Goal: Task Accomplishment & Management: Manage account settings

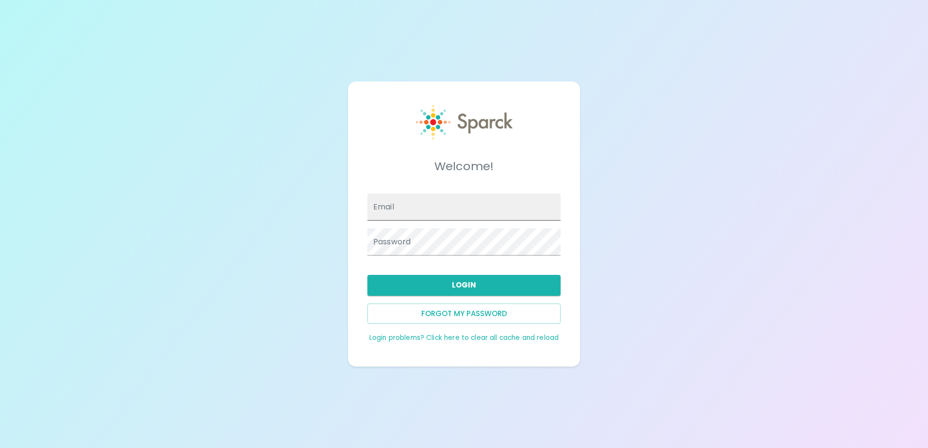
click at [418, 207] on input "Email" at bounding box center [463, 207] width 193 height 27
type input "jvictorino55@sbcglobal.net"
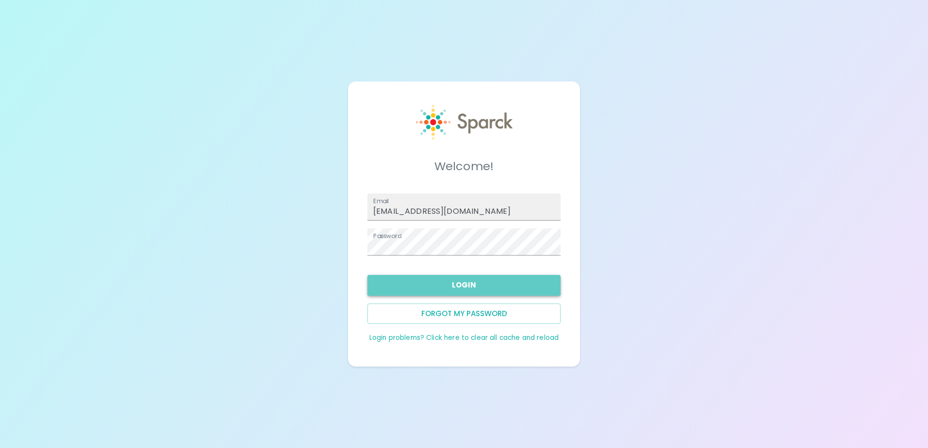
click at [461, 285] on button "Login" at bounding box center [463, 285] width 193 height 20
click at [442, 283] on button "Login" at bounding box center [463, 285] width 193 height 20
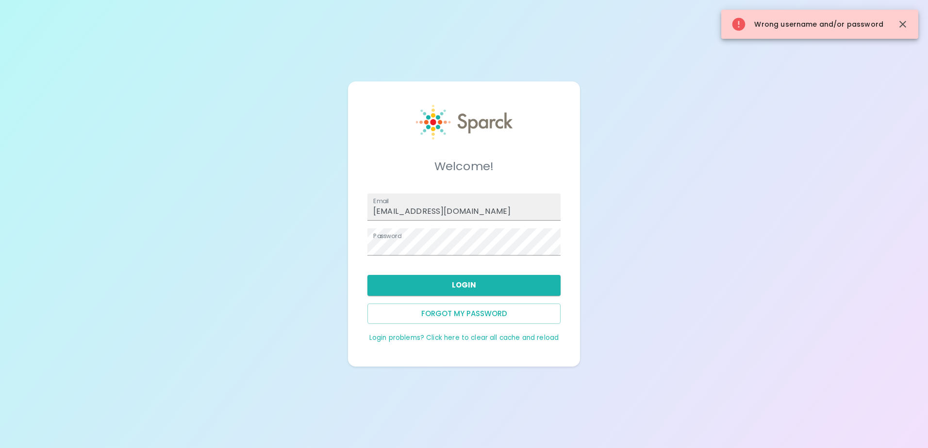
click at [735, 200] on div "Welcome! Email jvictorino55@sbcglobal.net Password Login Forgot my password Log…" at bounding box center [464, 224] width 928 height 448
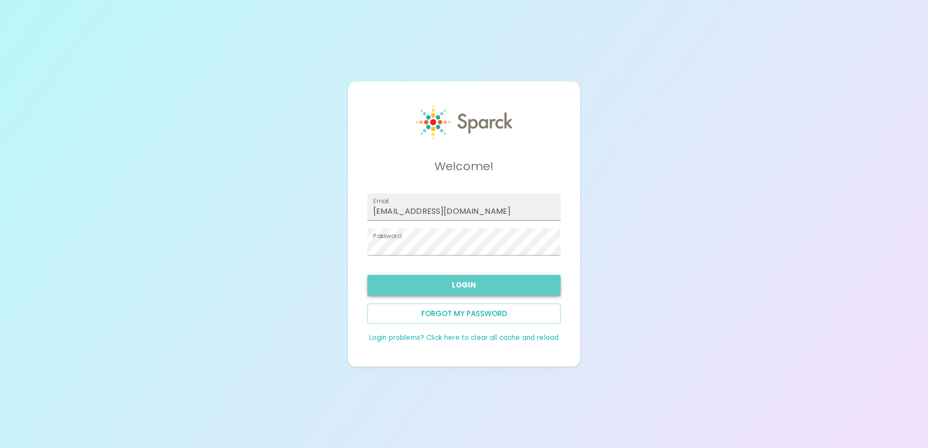
click at [456, 286] on button "Login" at bounding box center [463, 285] width 193 height 20
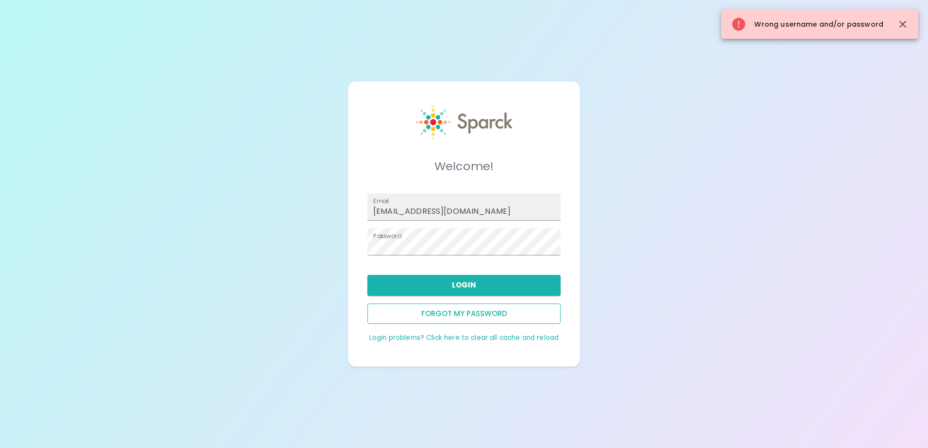
click at [449, 309] on button "Forgot my password" at bounding box center [463, 314] width 193 height 20
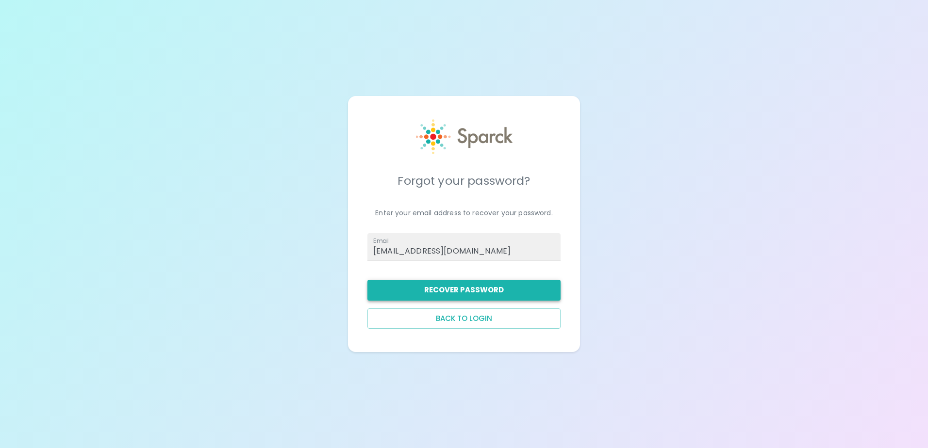
click at [469, 294] on button "Recover Password" at bounding box center [463, 290] width 193 height 20
click at [496, 290] on button "Recover Password" at bounding box center [463, 290] width 193 height 20
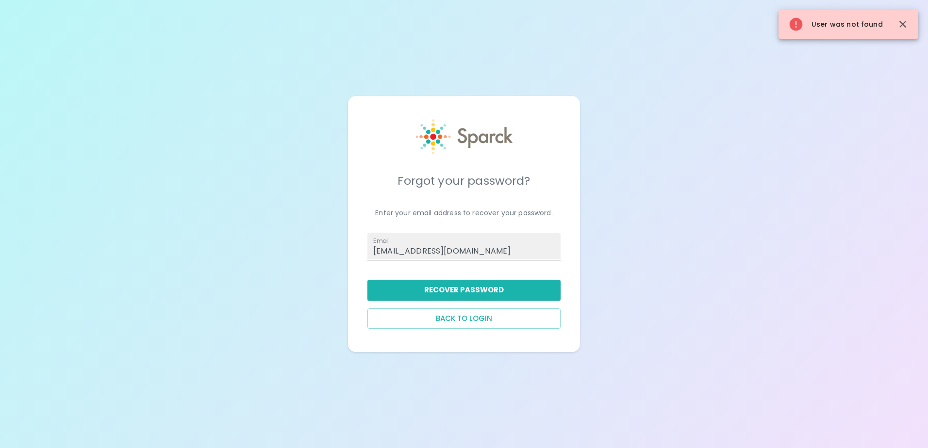
click at [487, 241] on input "jvictorino55@sbcglobal.net" at bounding box center [463, 246] width 193 height 27
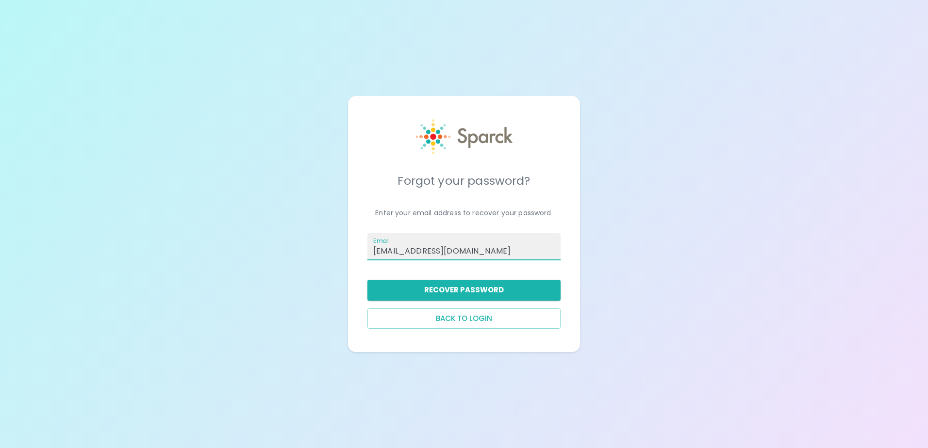
click at [505, 245] on input "jvictorino55@sbcglobal.net" at bounding box center [463, 246] width 193 height 27
click at [519, 237] on input "jvictorino55@sbcglobal.net" at bounding box center [463, 246] width 193 height 27
click at [495, 254] on input "jvictorino55@sbcglobal.net" at bounding box center [463, 246] width 193 height 27
click at [578, 329] on div "Forgot your password? Enter your email address to recover your password. Email …" at bounding box center [464, 224] width 232 height 256
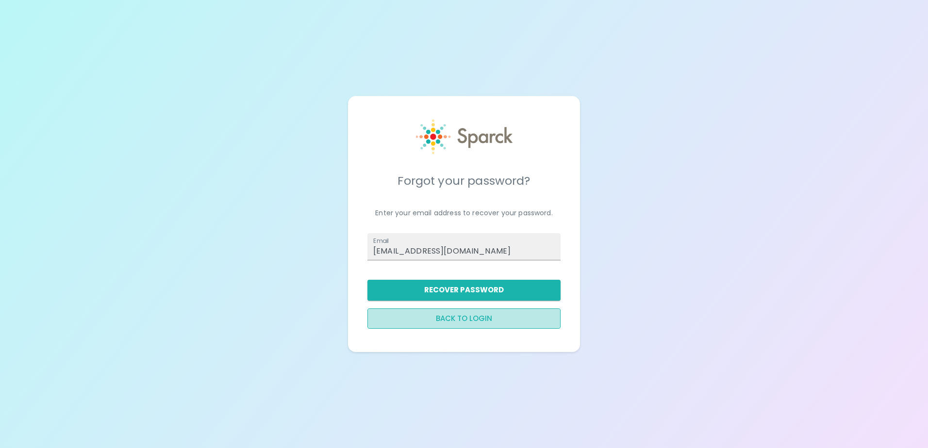
click at [469, 323] on button "Back to login" at bounding box center [463, 319] width 193 height 20
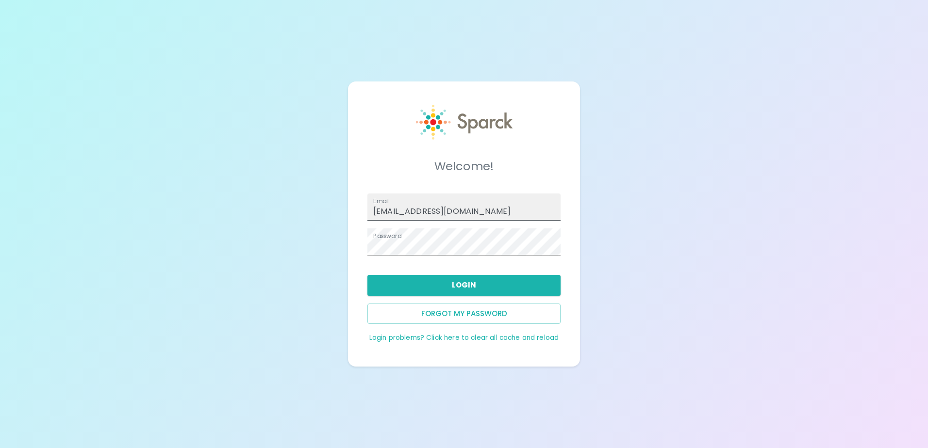
click at [506, 212] on input "jvictorino55@sbcglobal.net" at bounding box center [463, 207] width 193 height 27
click at [506, 197] on input "jvictorino55@sbcglobal.net" at bounding box center [463, 207] width 193 height 27
click at [495, 214] on input "jvictorino55@sbcglobal.net" at bounding box center [463, 207] width 193 height 27
type input "j"
click at [473, 213] on input "Email" at bounding box center [463, 207] width 193 height 27
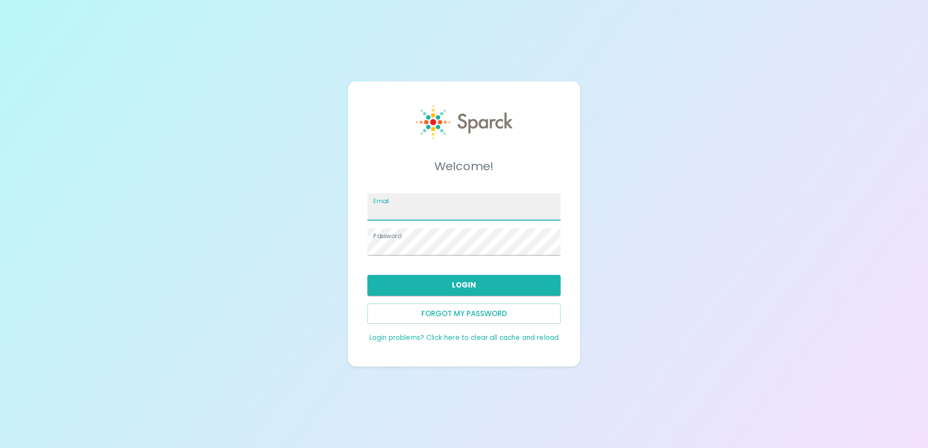
type input "jvictorino@sfbaycoffee.com"
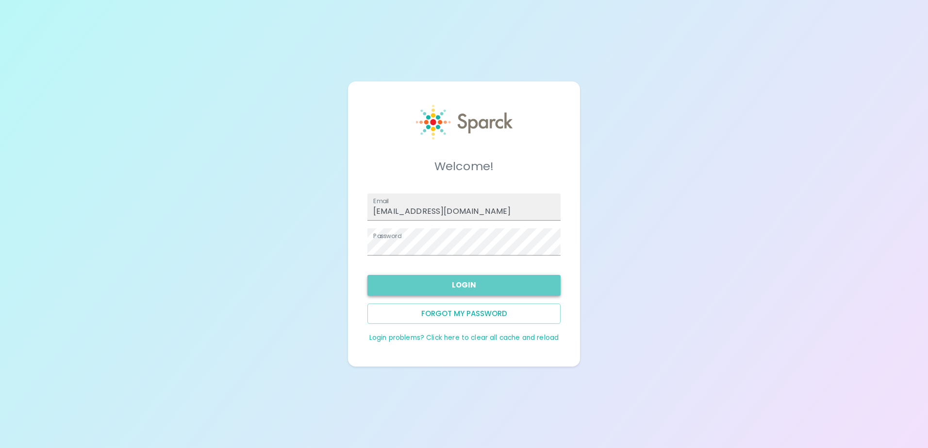
click at [437, 290] on button "Login" at bounding box center [463, 285] width 193 height 20
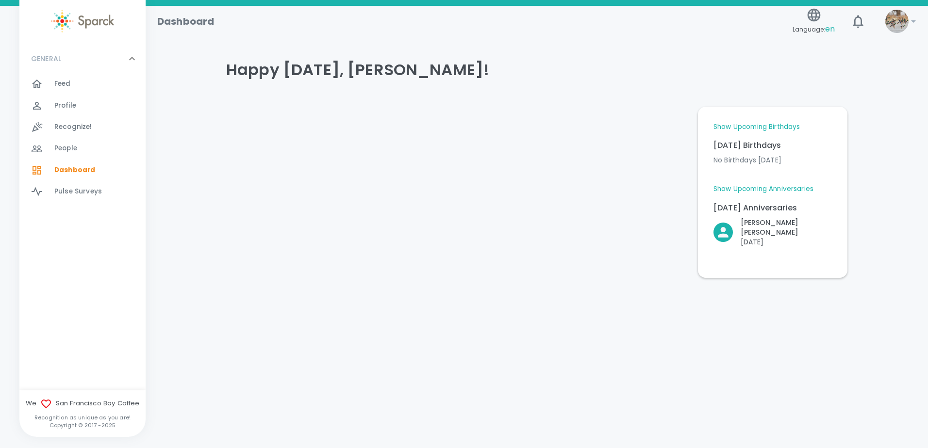
click at [80, 75] on div "Feed 0" at bounding box center [82, 83] width 126 height 21
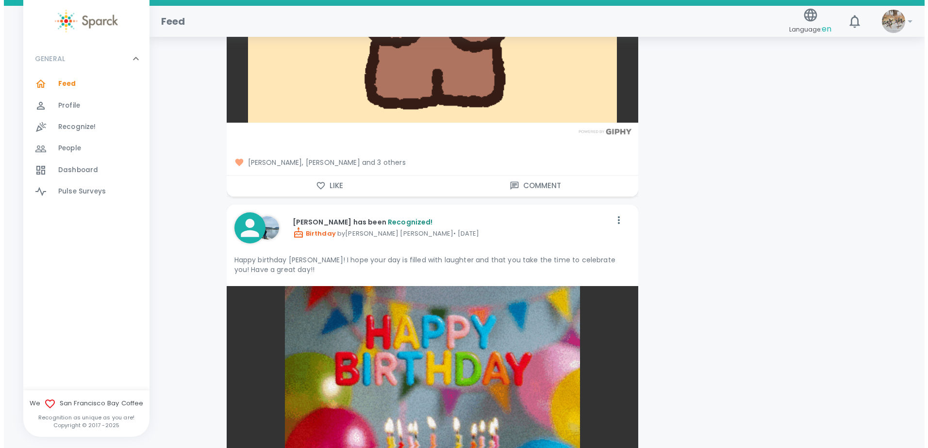
scroll to position [8732, 0]
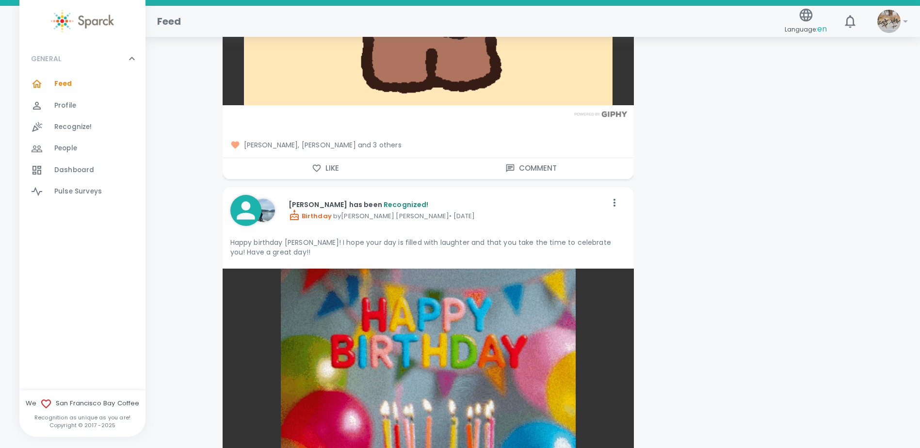
click at [888, 15] on img at bounding box center [889, 21] width 23 height 23
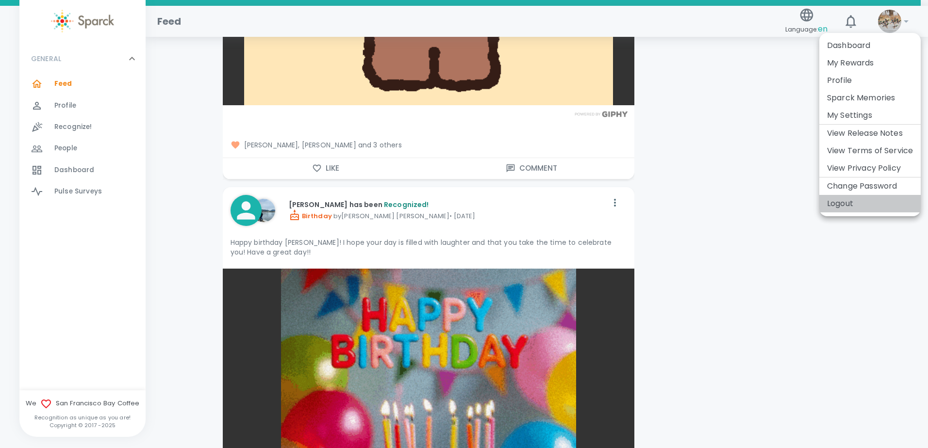
click at [851, 206] on li "Logout" at bounding box center [869, 203] width 101 height 17
